Goal: Task Accomplishment & Management: Use online tool/utility

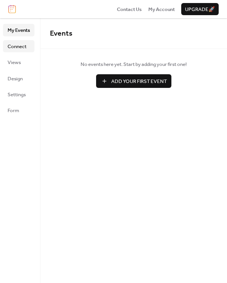
click at [26, 43] on span "Connect" at bounding box center [17, 47] width 19 height 8
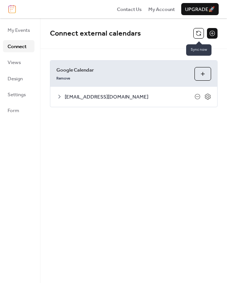
click at [199, 34] on button at bounding box center [199, 33] width 11 height 11
